Goal: Task Accomplishment & Management: Use online tool/utility

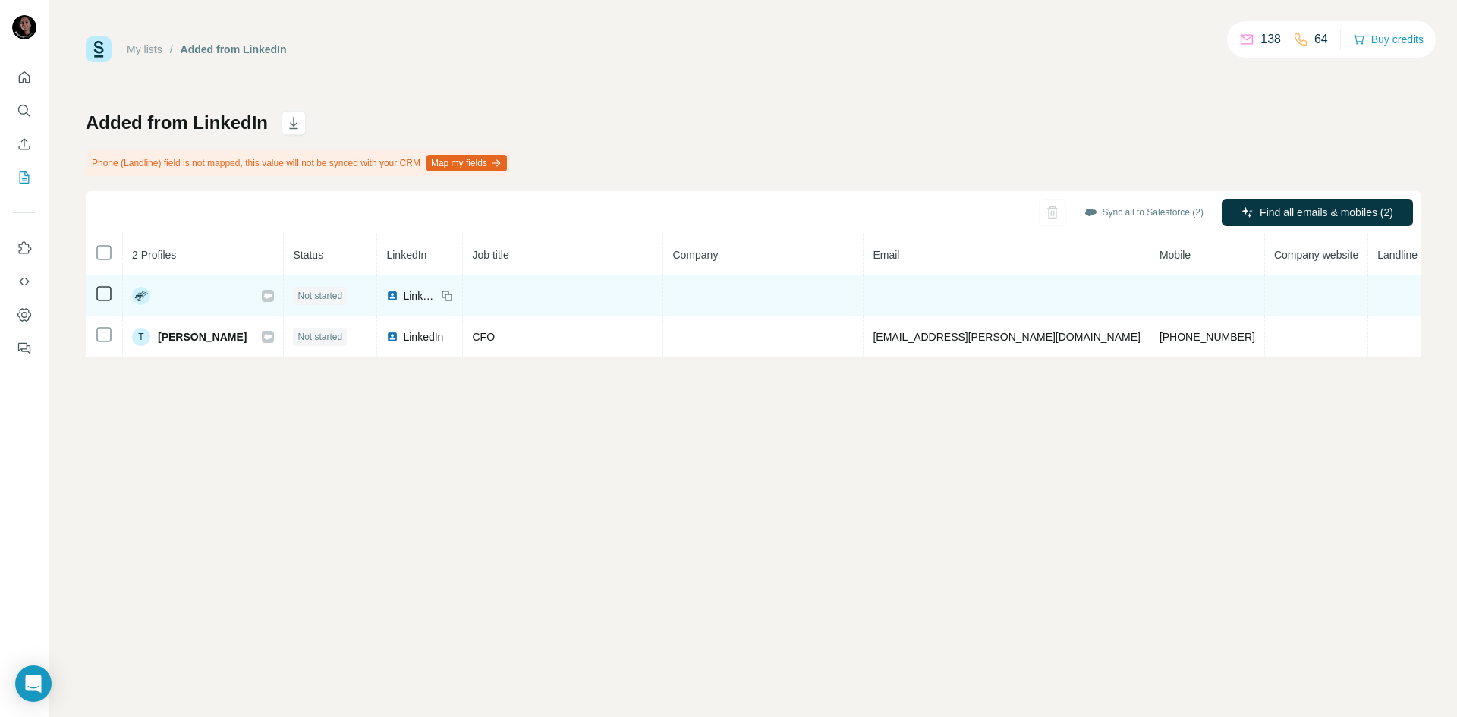
click at [263, 298] on icon at bounding box center [267, 296] width 9 height 12
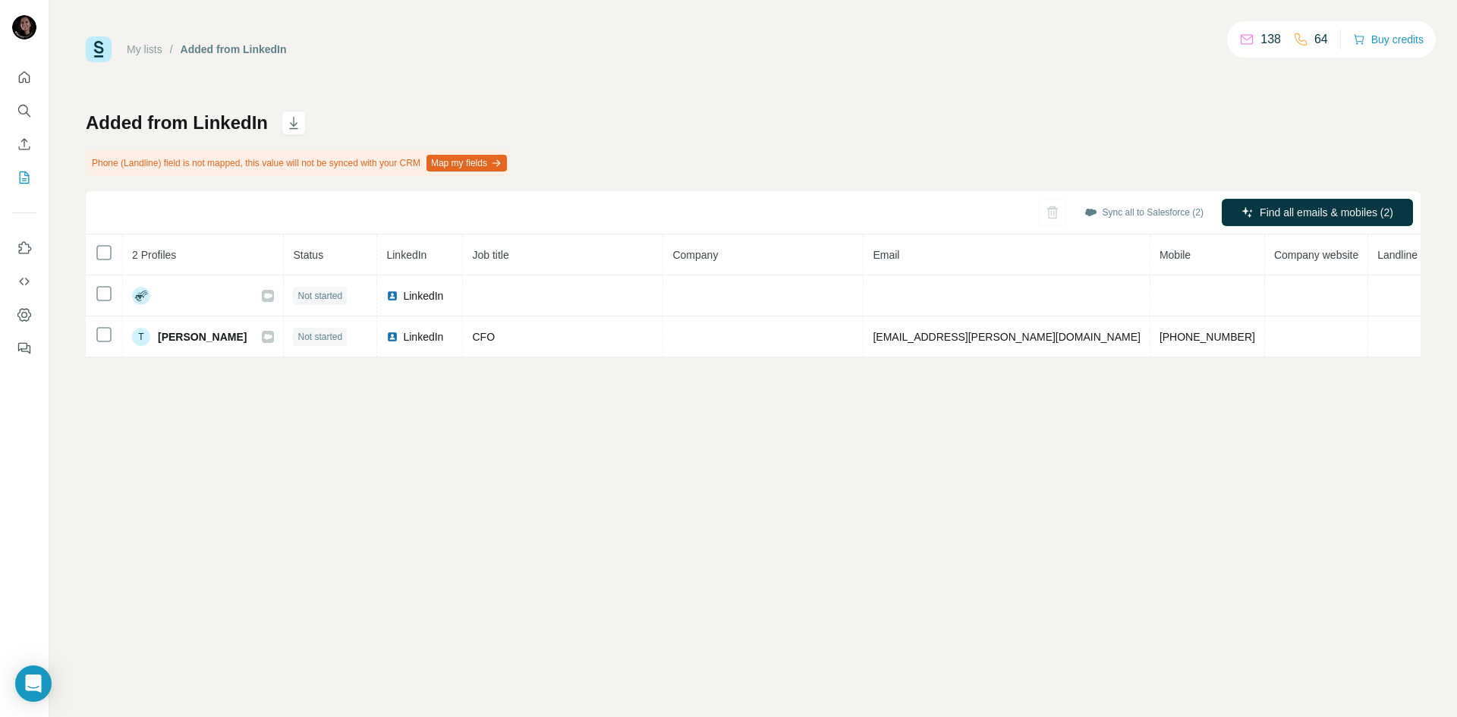
click at [797, 116] on div "Added from LinkedIn Phone (Landline) field is not mapped, this value will not b…" at bounding box center [753, 234] width 1334 height 247
drag, startPoint x: 149, startPoint y: 124, endPoint x: 51, endPoint y: 102, distance: 100.1
click at [51, 102] on div "My lists / Added from LinkedIn 138 64 Buy credits Added from LinkedIn Phone (La…" at bounding box center [752, 358] width 1407 height 717
click at [192, 151] on div "Phone (Landline) field is not mapped, this value will not be synced with your C…" at bounding box center [298, 163] width 424 height 26
click at [149, 43] on link "My lists" at bounding box center [145, 49] width 36 height 12
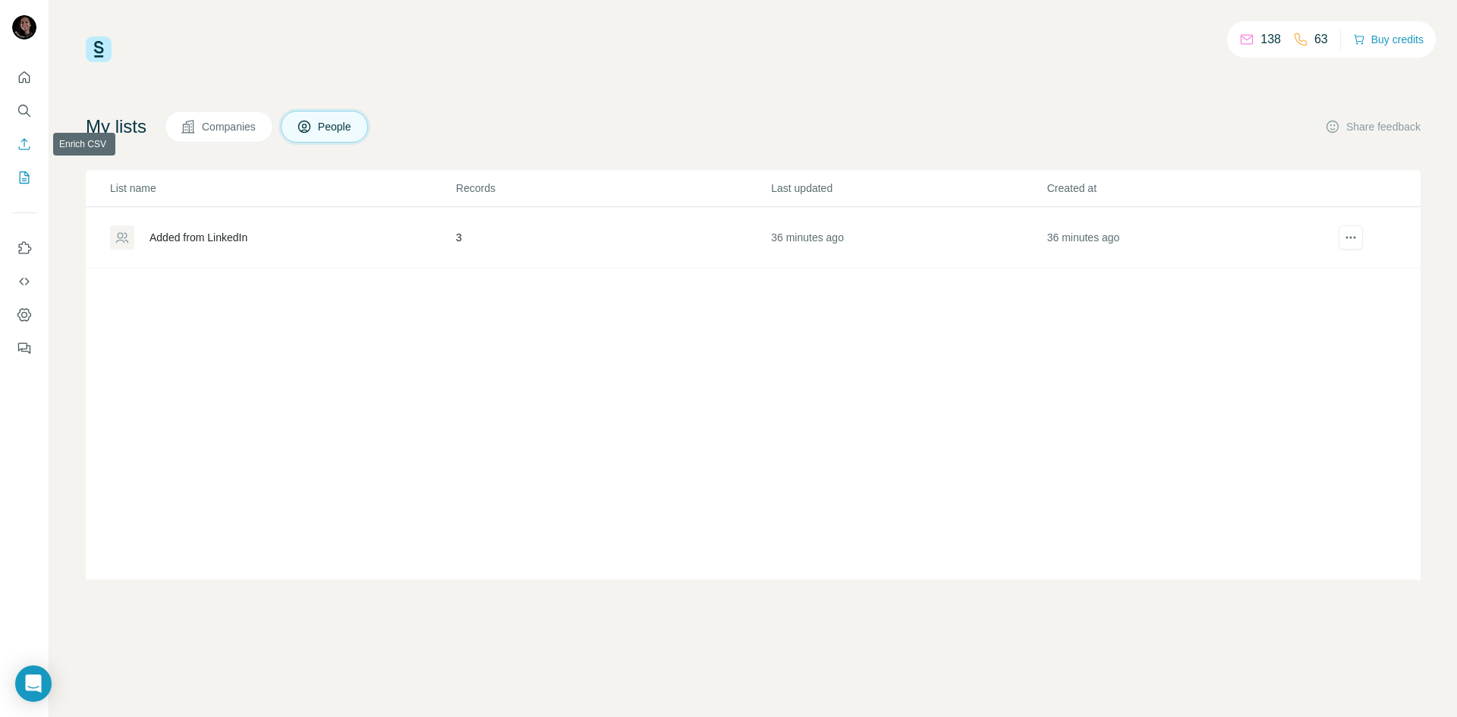
click at [24, 145] on icon "Enrich CSV" at bounding box center [24, 143] width 11 height 11
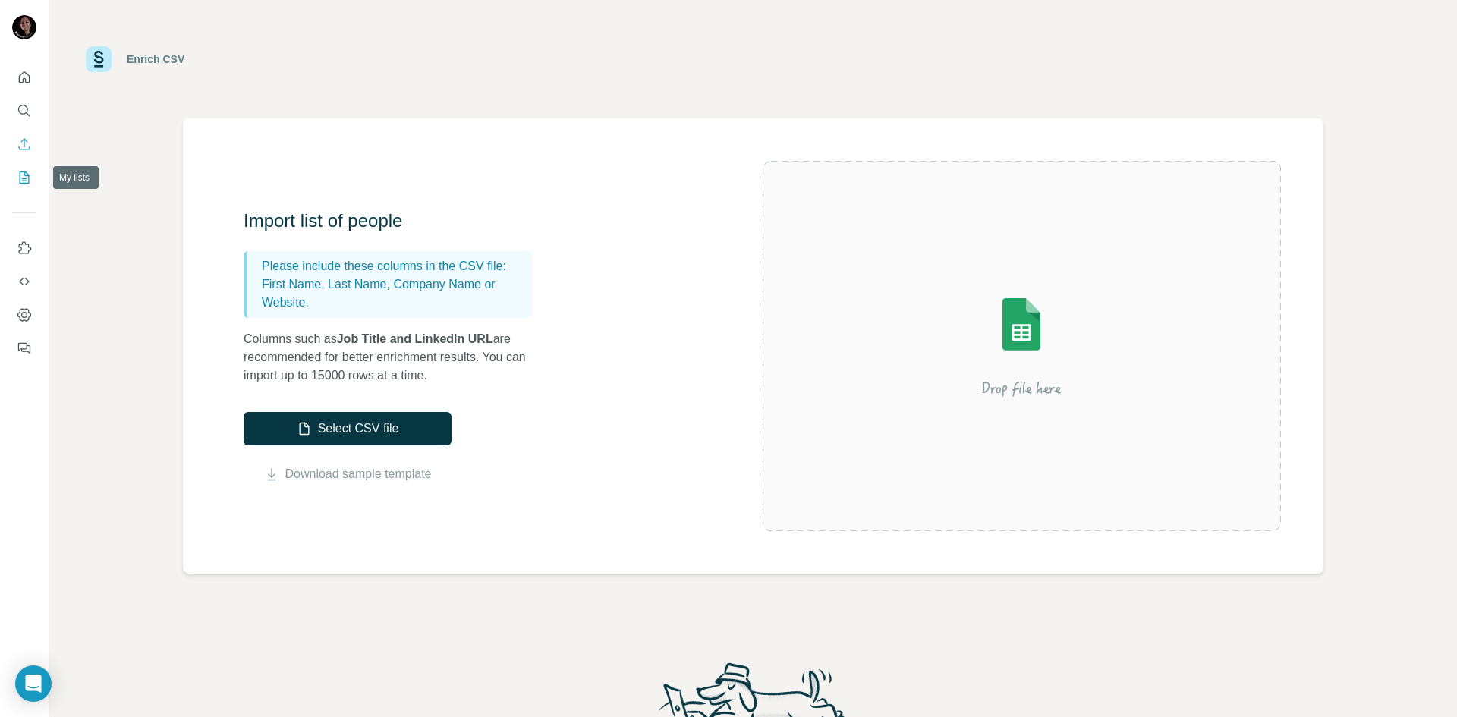
click at [24, 180] on icon "My lists" at bounding box center [24, 177] width 15 height 15
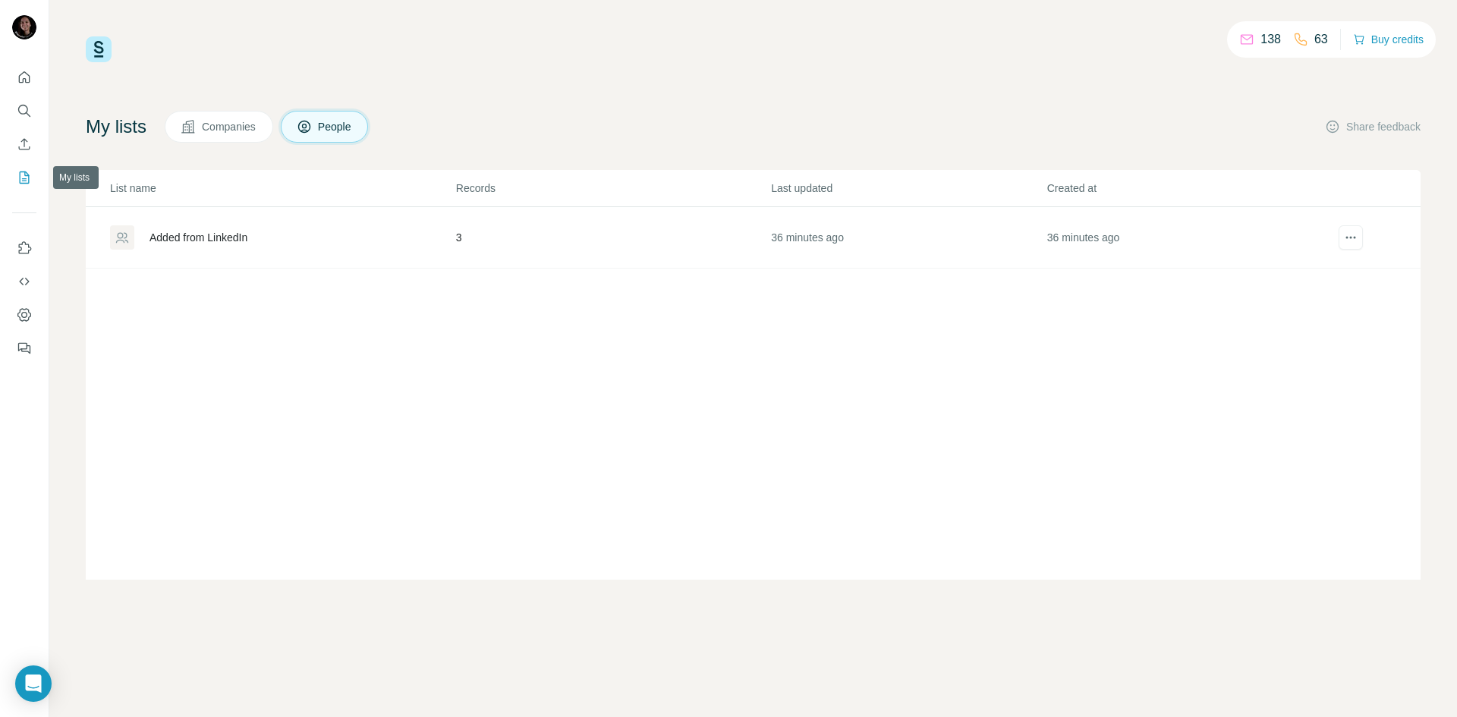
click at [24, 180] on icon "My lists" at bounding box center [24, 177] width 15 height 15
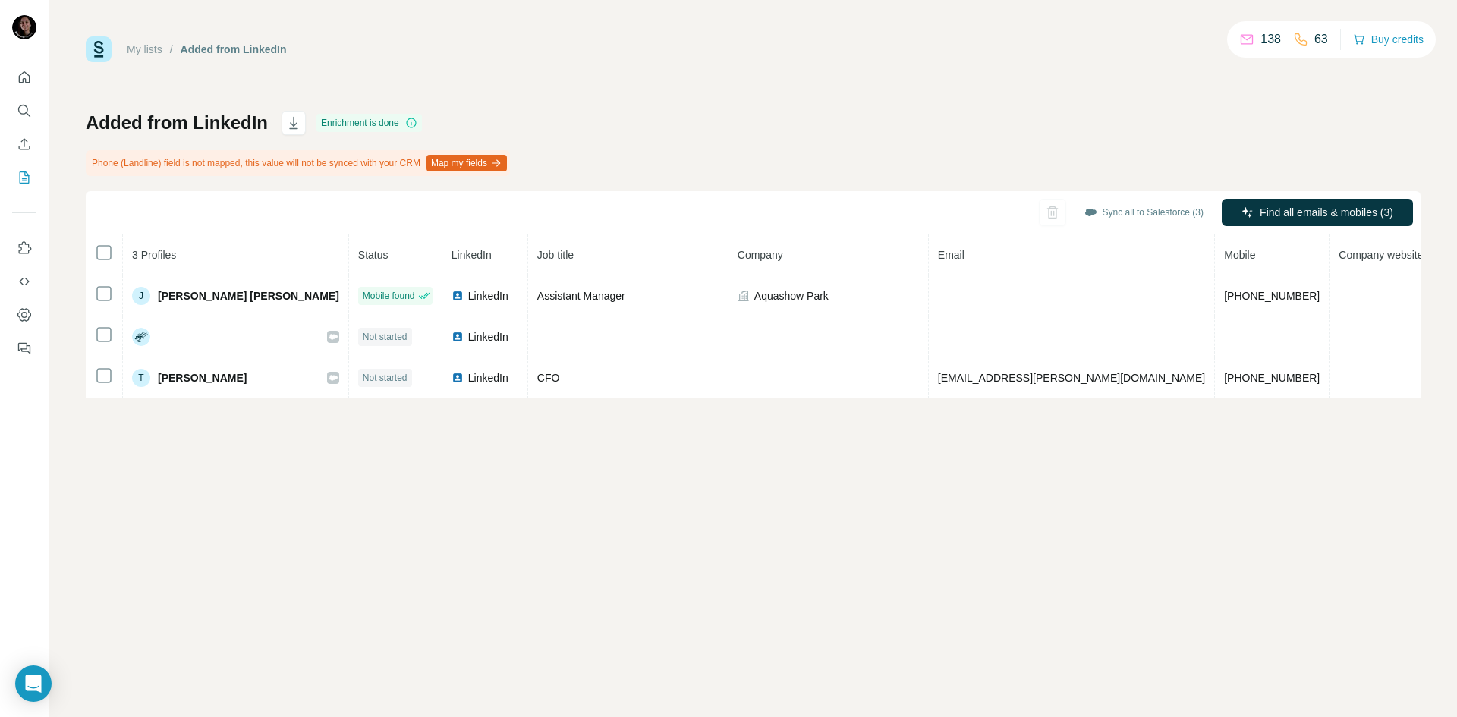
click at [842, 498] on div "My lists / Added from LinkedIn 138 63 Buy credits Added from LinkedIn Enrichmen…" at bounding box center [752, 358] width 1407 height 717
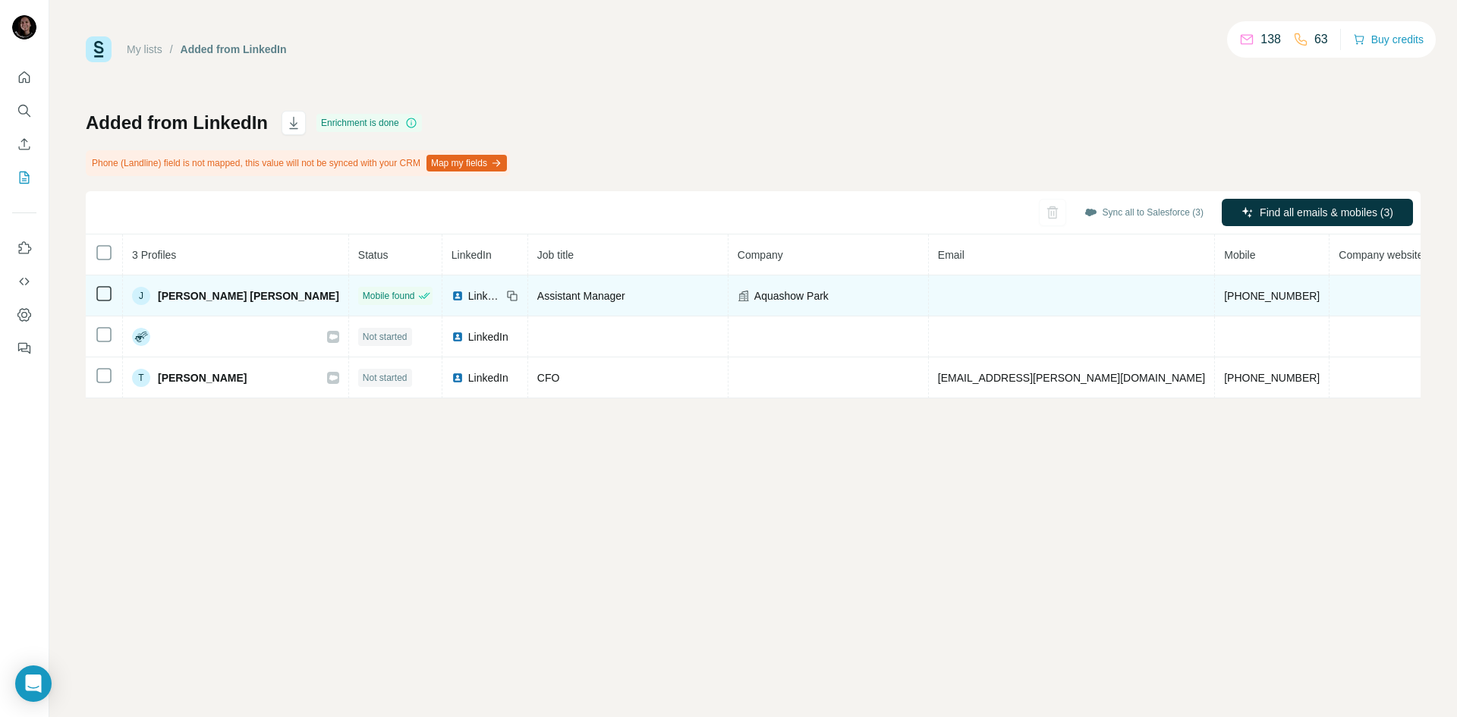
click at [1329, 291] on td at bounding box center [1380, 295] width 103 height 41
click at [239, 302] on span "Joana Ruivo Guerreiro" at bounding box center [248, 295] width 181 height 15
click at [236, 297] on span "Joana Ruivo Guerreiro" at bounding box center [248, 295] width 181 height 15
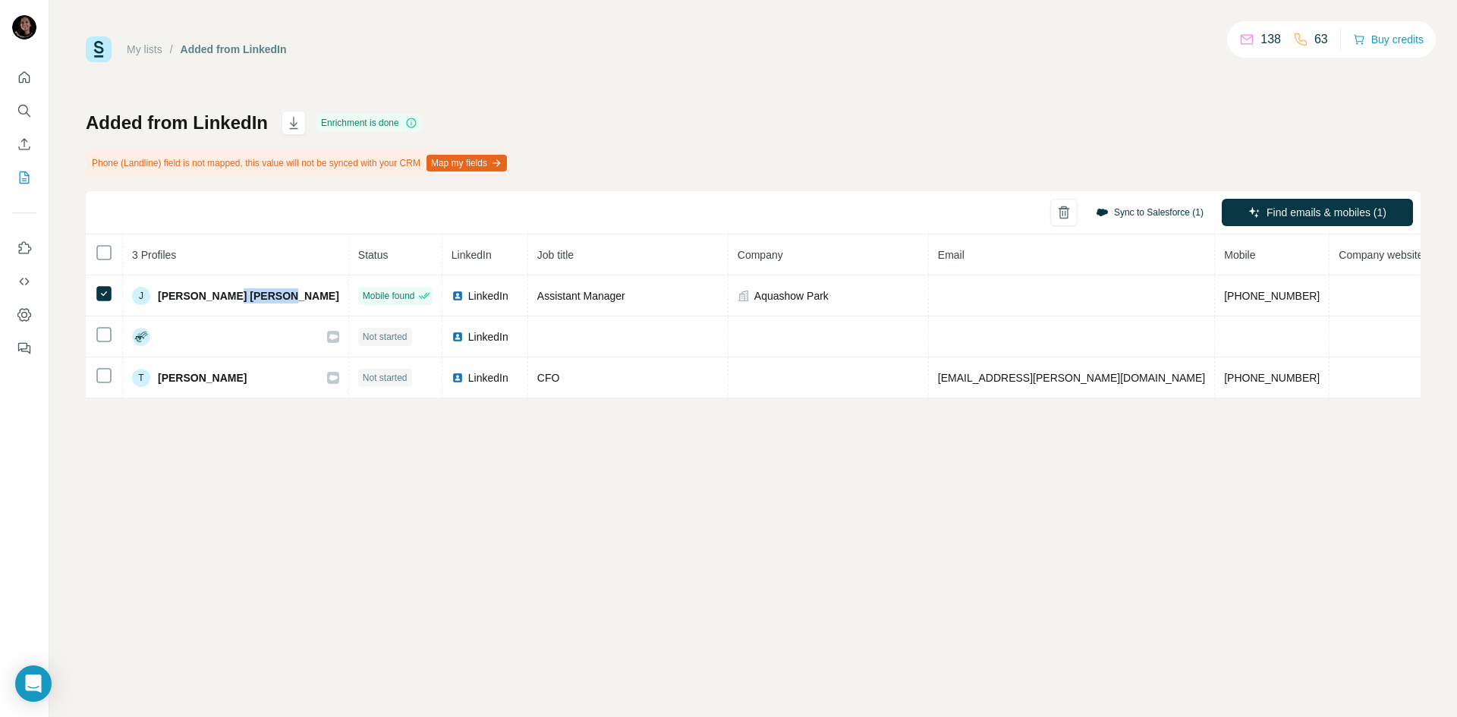
click at [1149, 207] on button "Sync to Salesforce (1)" at bounding box center [1149, 212] width 129 height 23
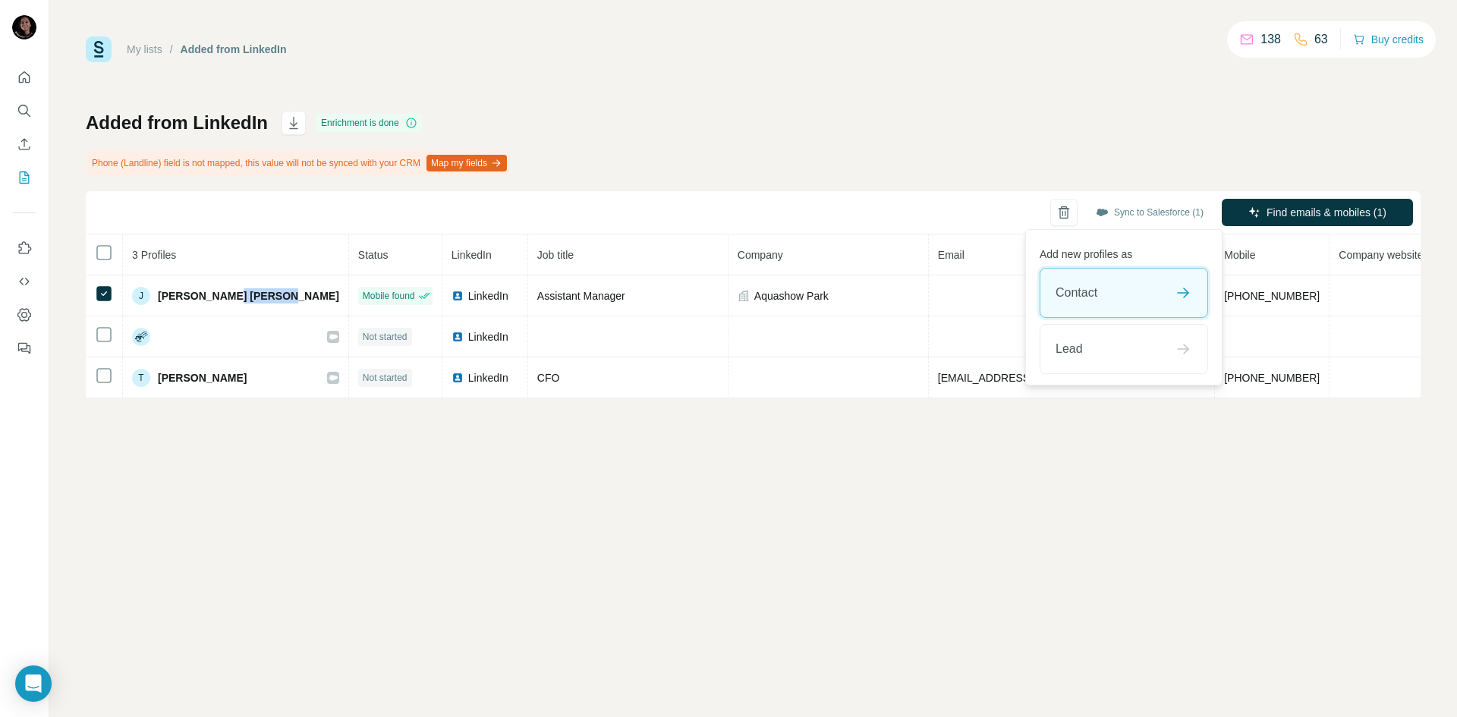
click at [1142, 300] on div "Contact" at bounding box center [1123, 293] width 167 height 49
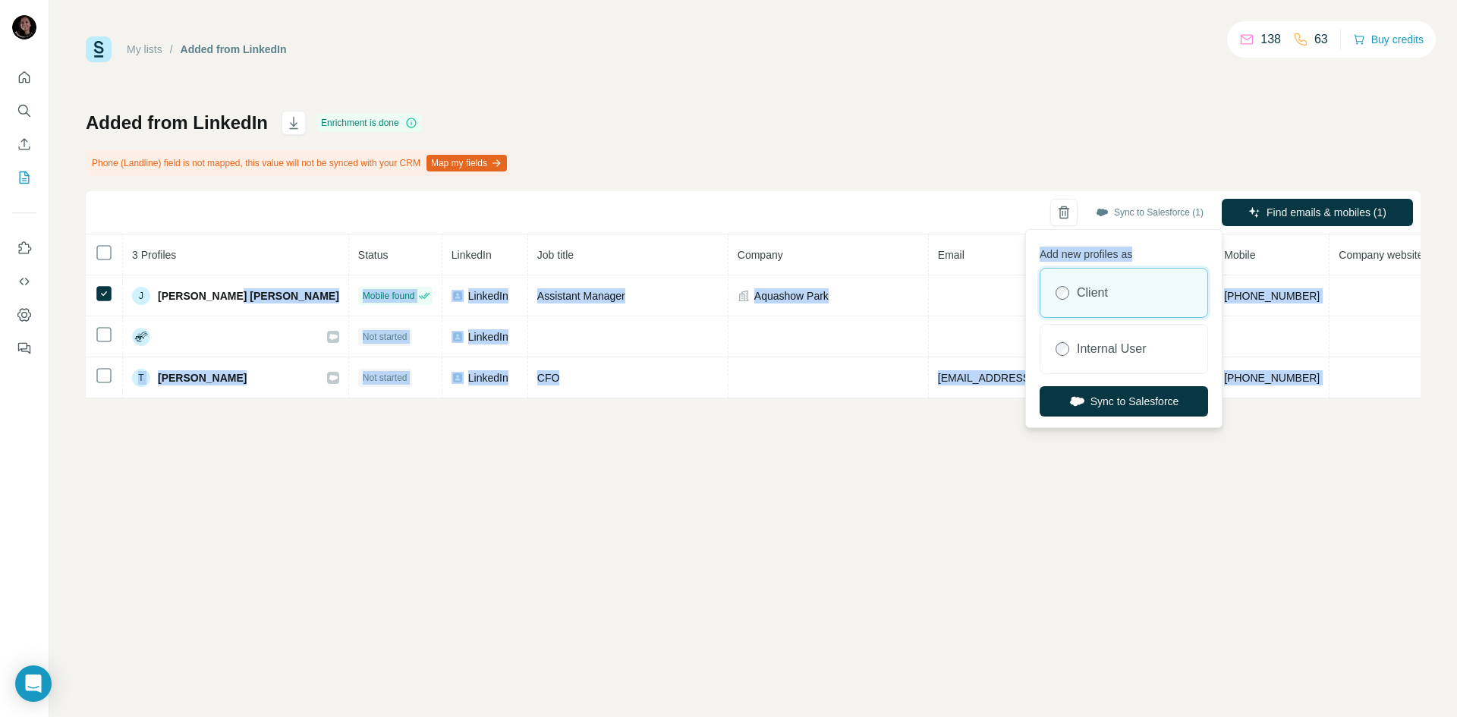
drag, startPoint x: 1142, startPoint y: 300, endPoint x: 1139, endPoint y: 235, distance: 64.6
click at [1139, 236] on div "Add new profiles as Client Internal User Sync to Salesforce" at bounding box center [1124, 328] width 190 height 191
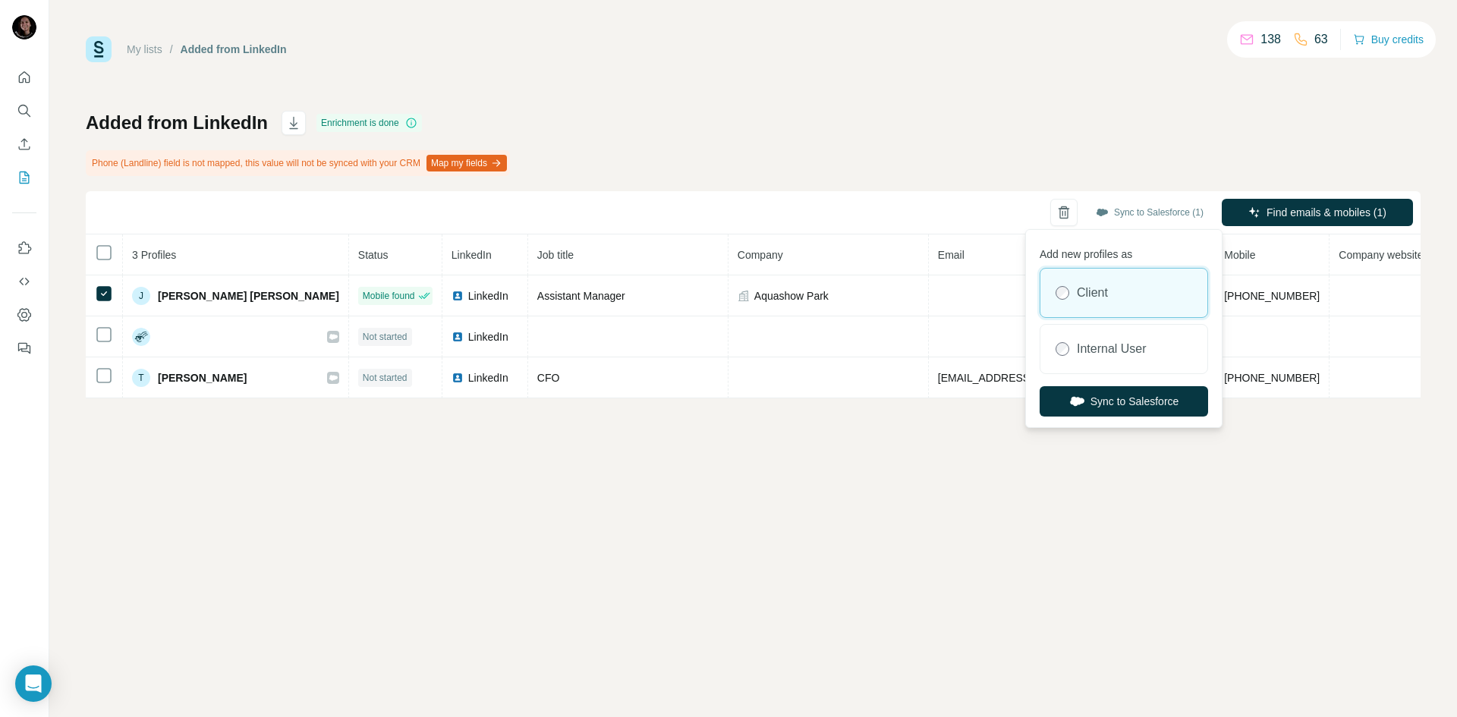
click at [1123, 133] on div "Added from LinkedIn Enrichment is done Phone (Landline) field is not mapped, th…" at bounding box center [753, 255] width 1334 height 288
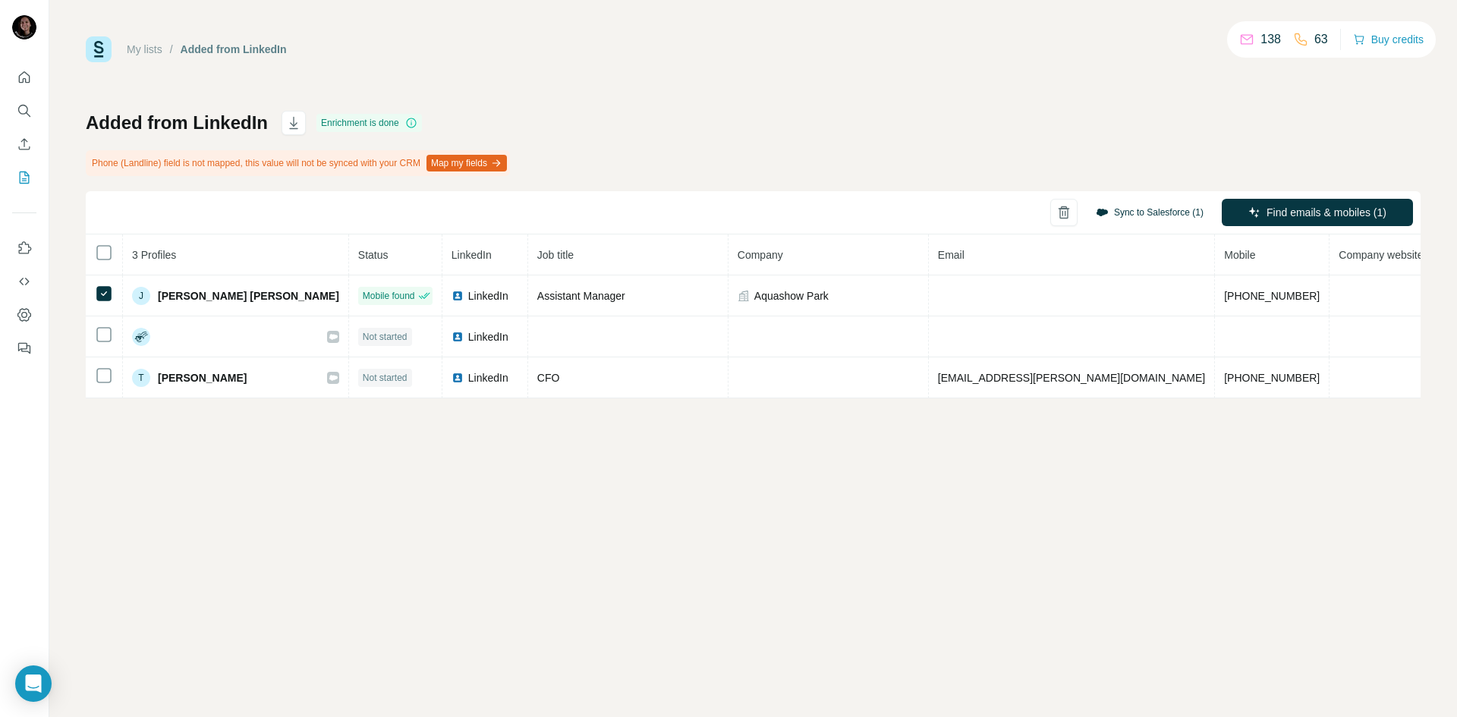
click at [1136, 215] on button "Sync to Salesforce (1)" at bounding box center [1149, 212] width 129 height 23
click at [1083, 360] on div "Lead" at bounding box center [1123, 349] width 167 height 49
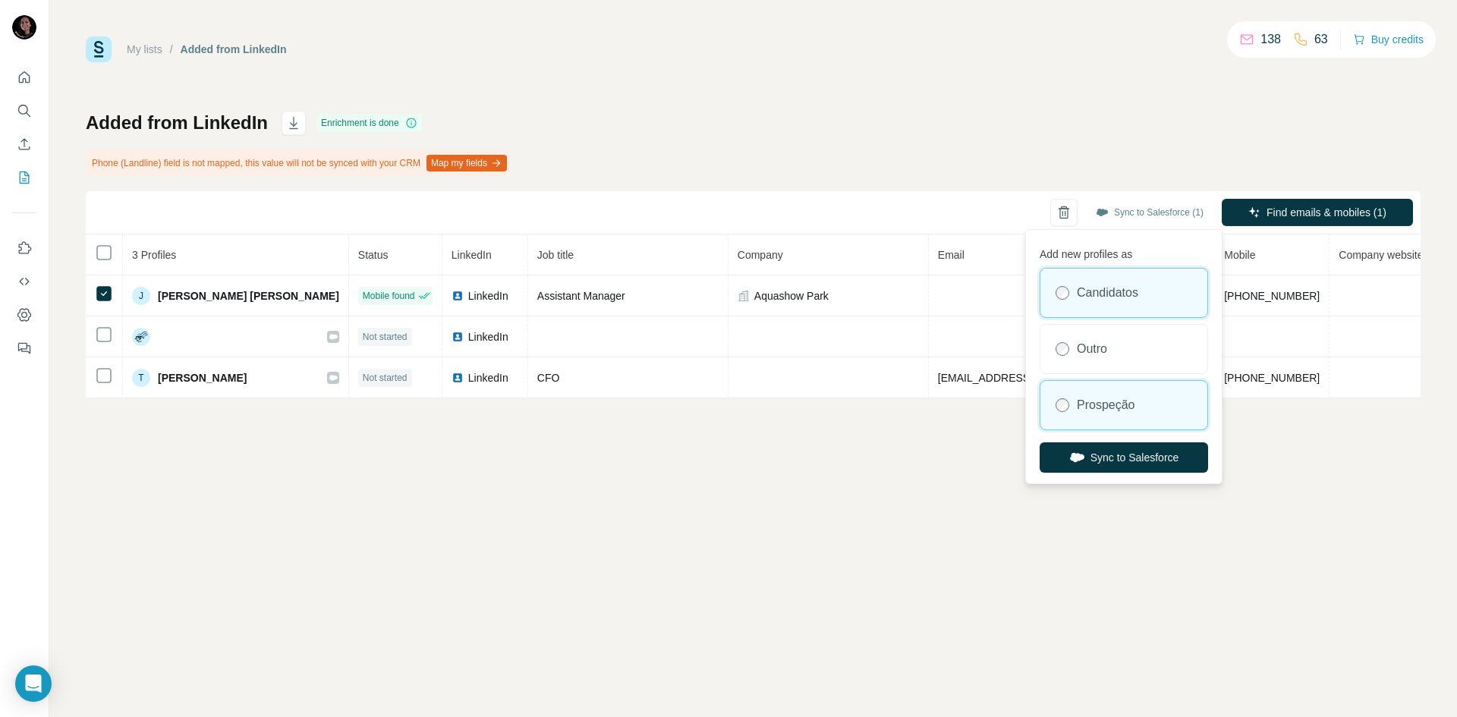
click at [1133, 413] on label "Prospeção" at bounding box center [1105, 405] width 58 height 18
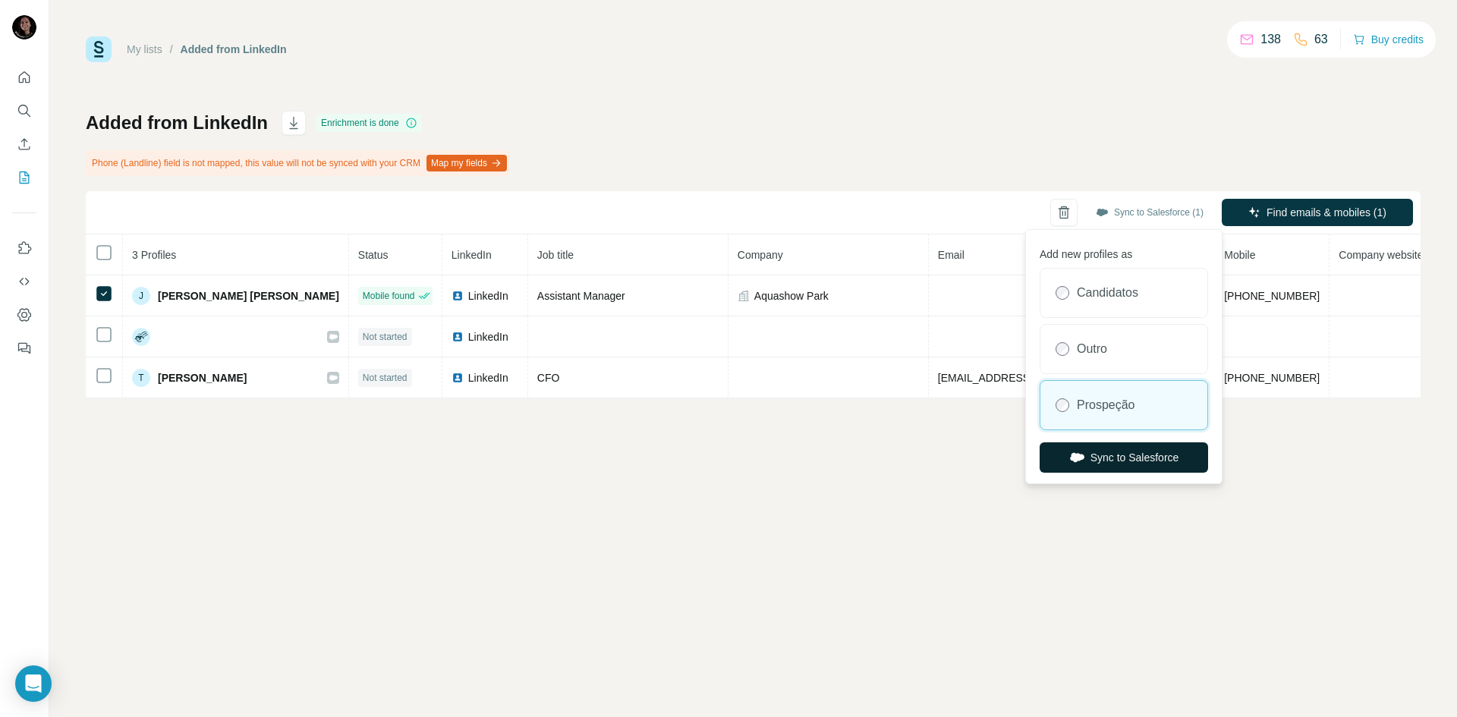
click at [1121, 458] on button "Sync to Salesforce" at bounding box center [1123, 457] width 168 height 30
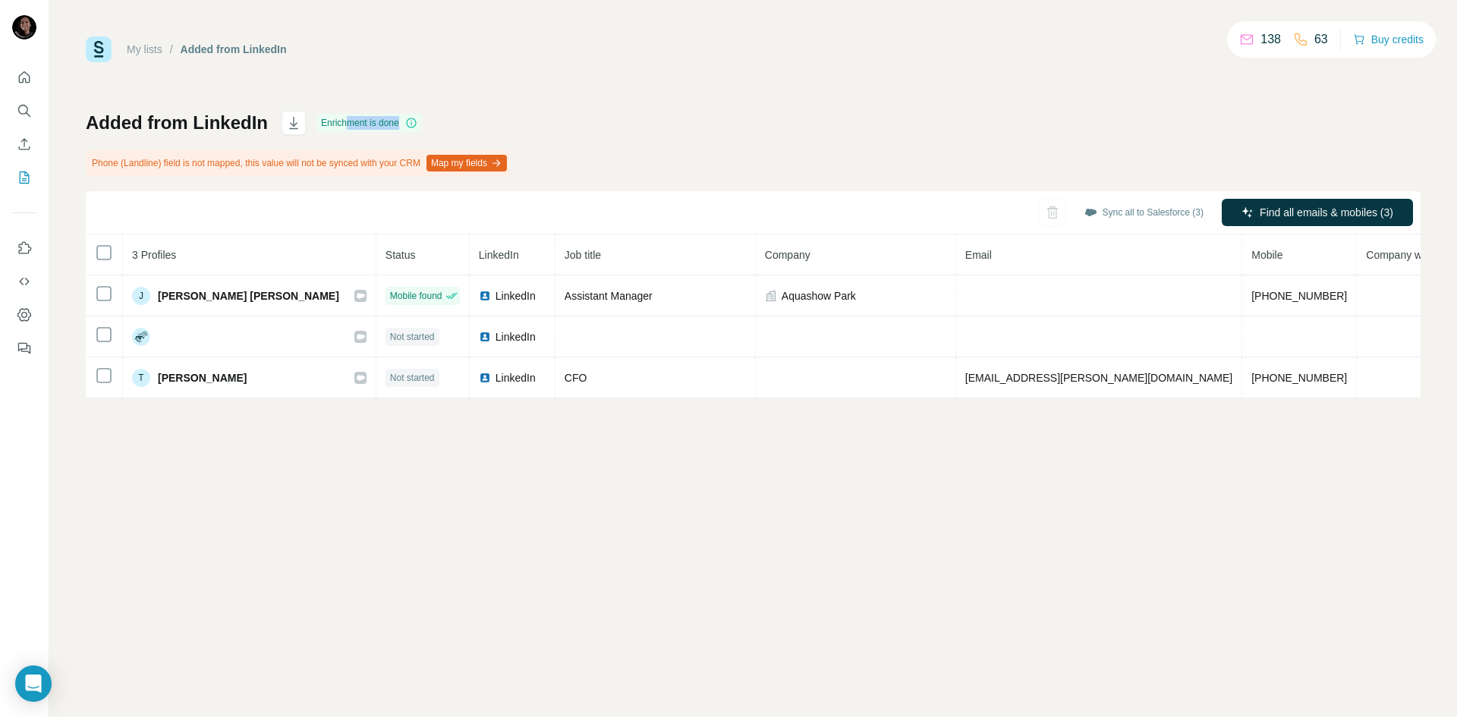
drag, startPoint x: 349, startPoint y: 121, endPoint x: 435, endPoint y: 125, distance: 86.6
click at [435, 125] on div "Added from LinkedIn Enrichment is done Phone (Landline) field is not mapped, th…" at bounding box center [753, 255] width 1334 height 288
click at [435, 134] on div "Added from LinkedIn Enrichment is done Phone (Landline) field is not mapped, th…" at bounding box center [753, 255] width 1334 height 288
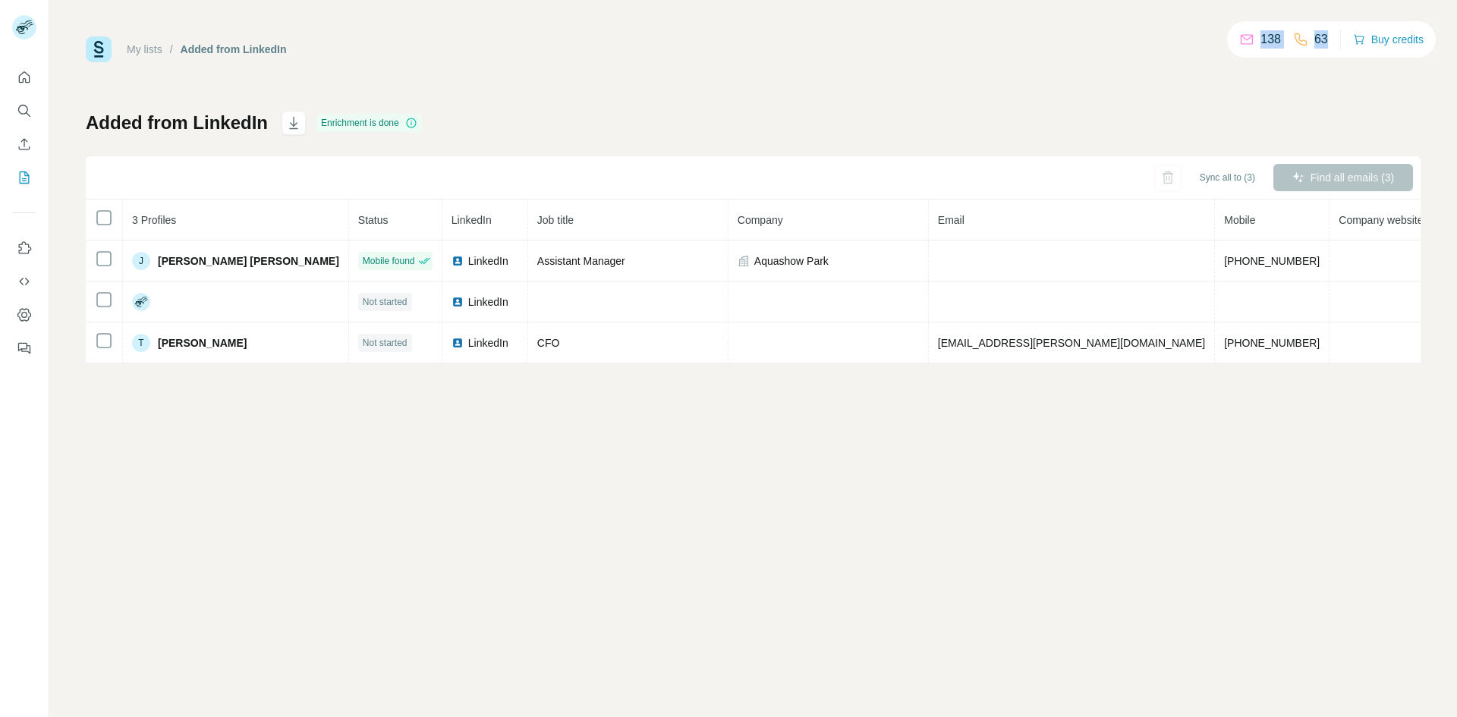
click at [1205, 42] on div "My lists / Added from LinkedIn 138 63 Buy credits" at bounding box center [753, 49] width 1334 height 26
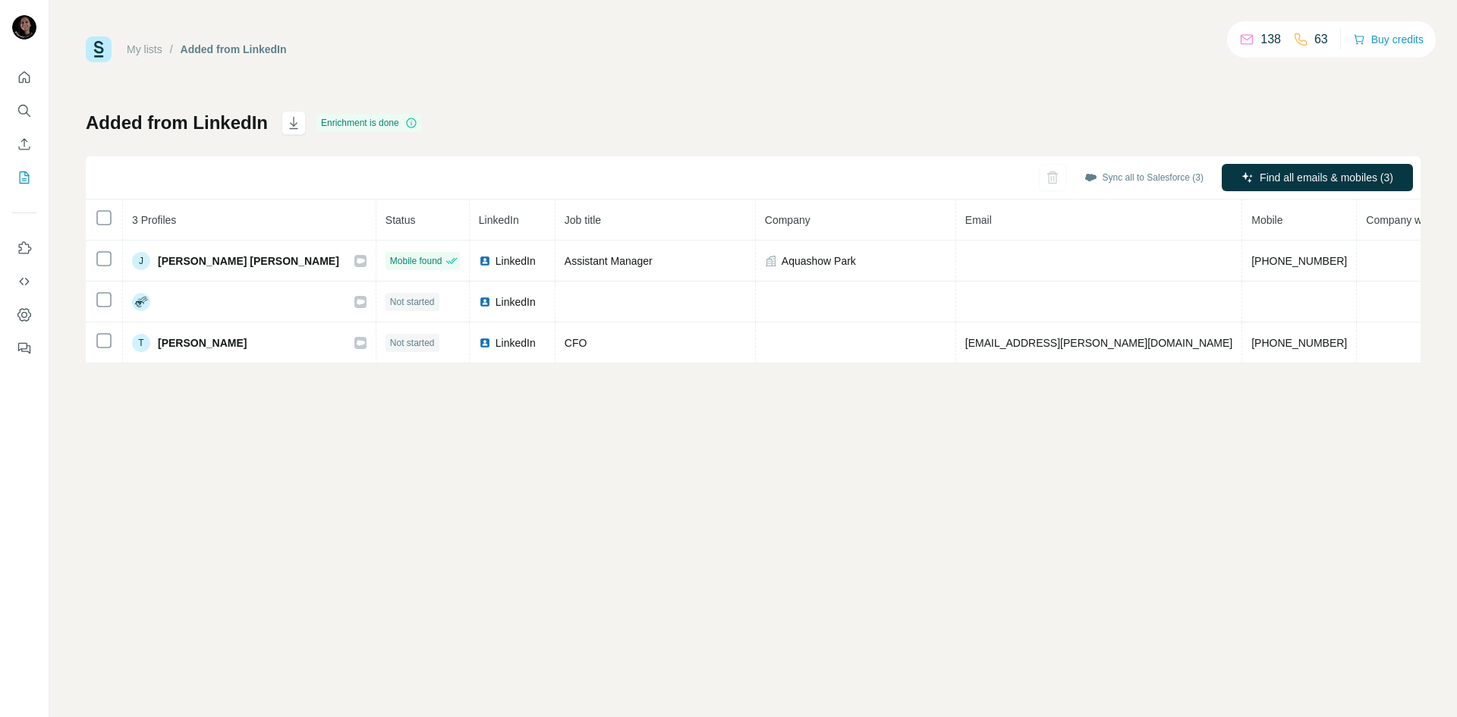
click at [1153, 123] on div "Added from LinkedIn Enrichment is done Sync all to Salesforce (3) Find all emai…" at bounding box center [753, 237] width 1334 height 253
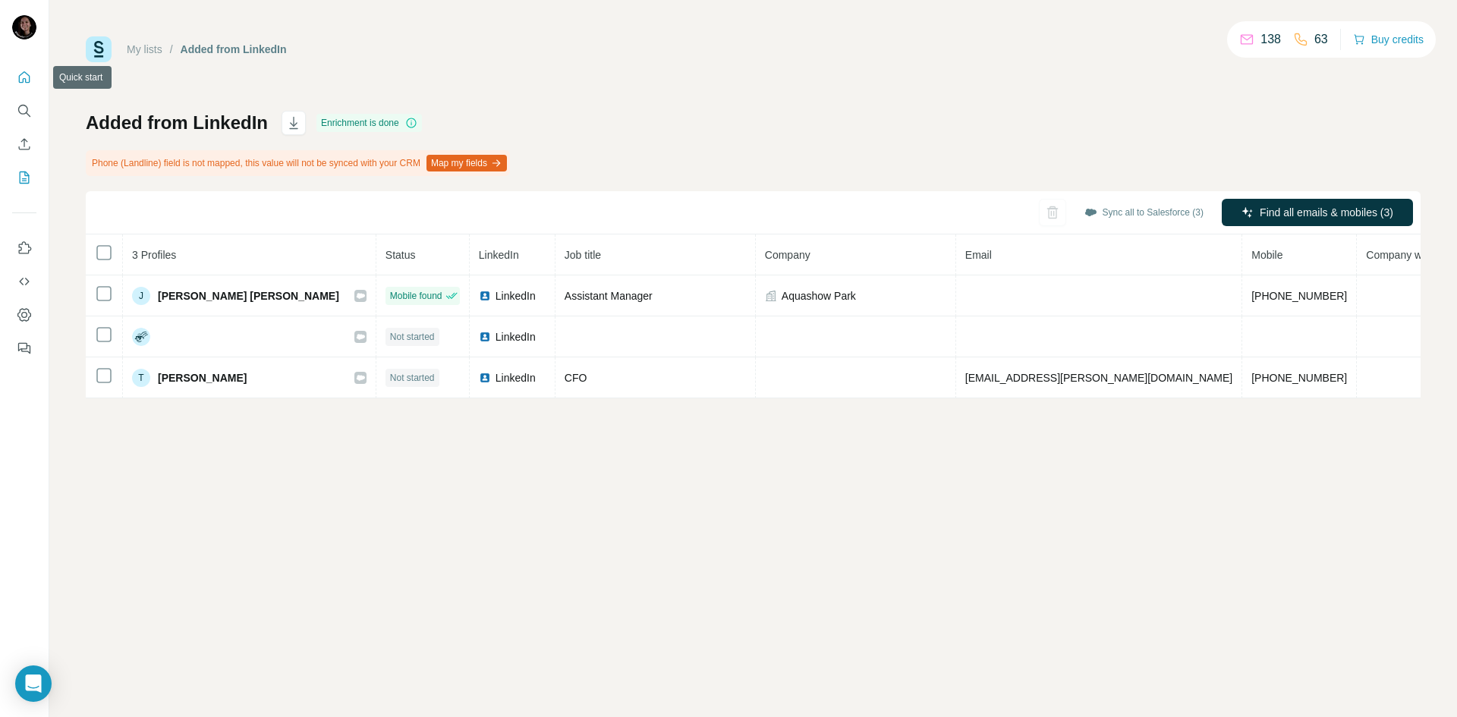
click at [23, 72] on icon "Quick start" at bounding box center [24, 77] width 15 height 15
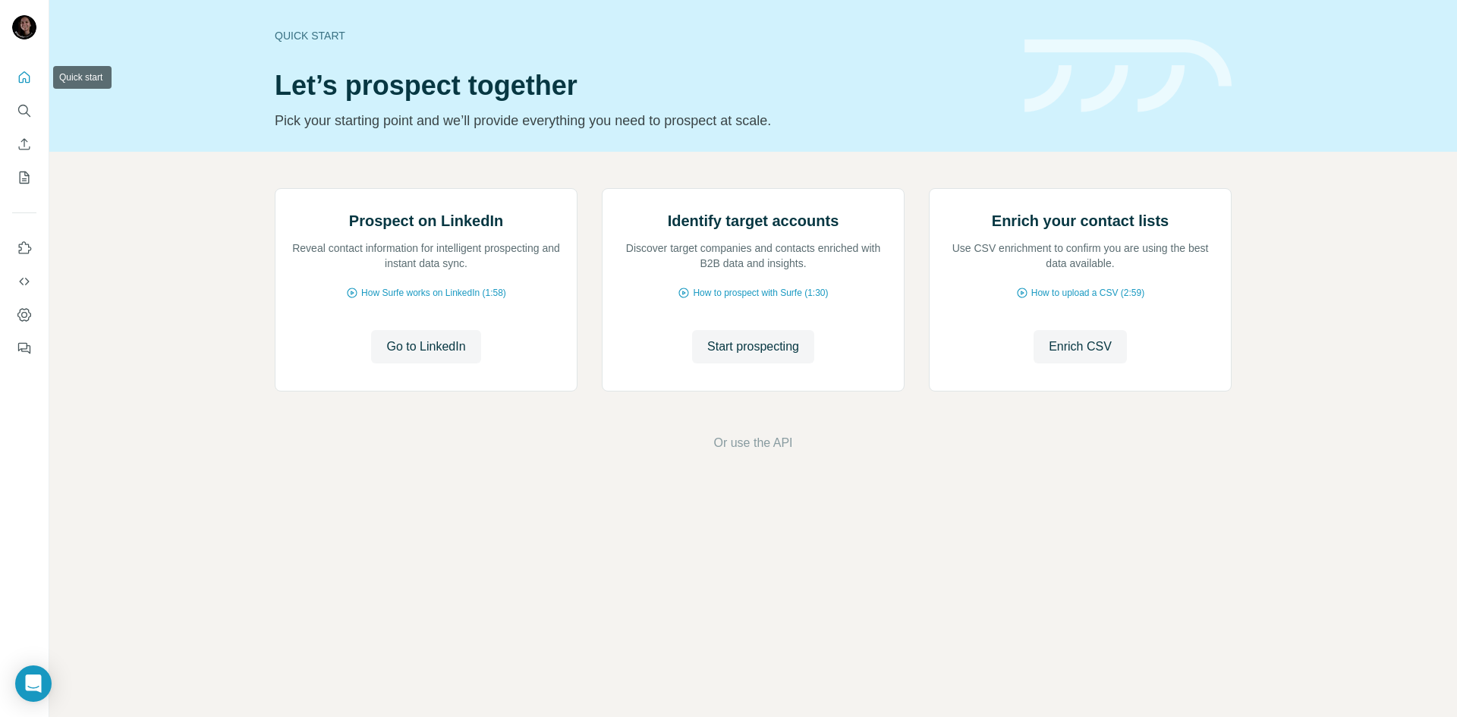
click at [25, 77] on icon "Quick start" at bounding box center [24, 77] width 15 height 15
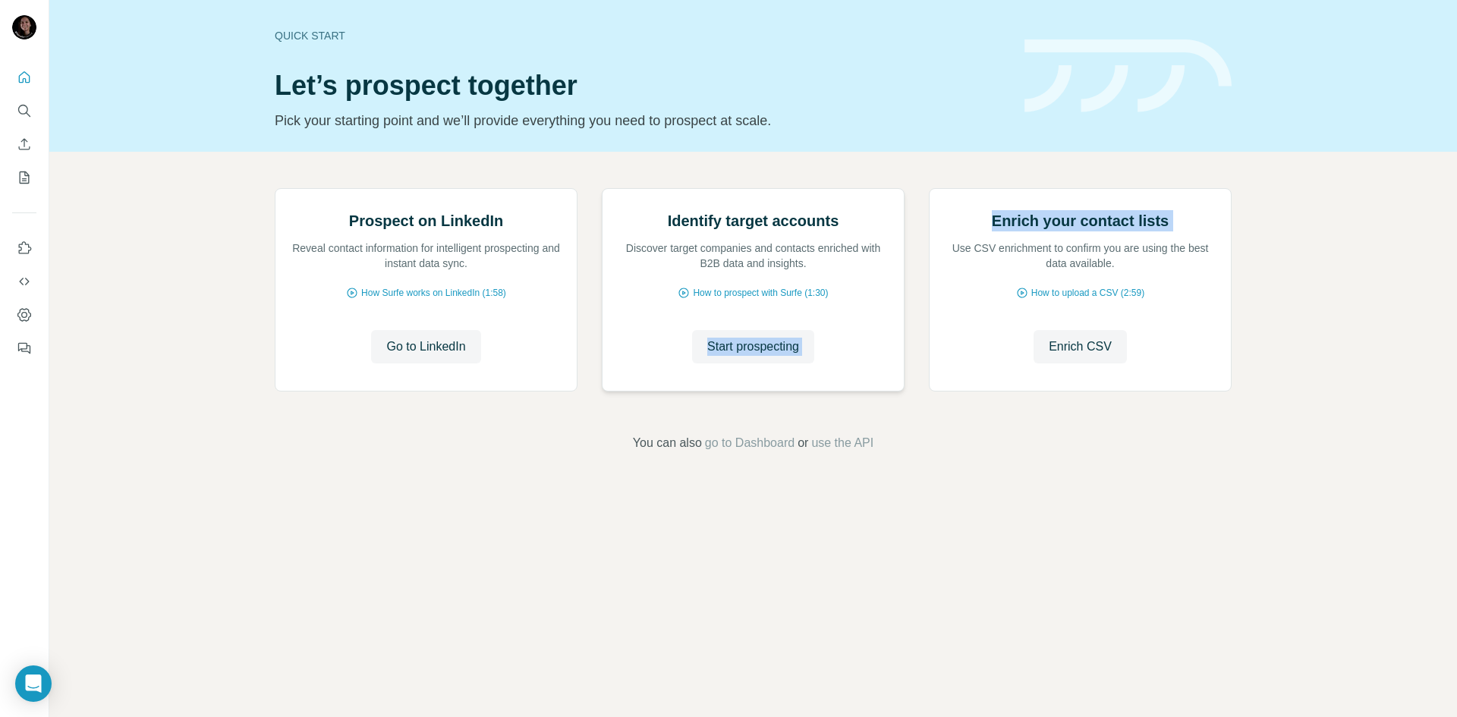
drag, startPoint x: 918, startPoint y: 426, endPoint x: 866, endPoint y: 468, distance: 66.3
click at [866, 398] on div "Prospect on LinkedIn Reveal contact information for intelligent prospecting and…" at bounding box center [753, 292] width 957 height 209
click at [872, 391] on div "Identify target accounts Discover target companies and contacts enriched with B…" at bounding box center [752, 290] width 301 height 202
